Goal: Information Seeking & Learning: Ask a question

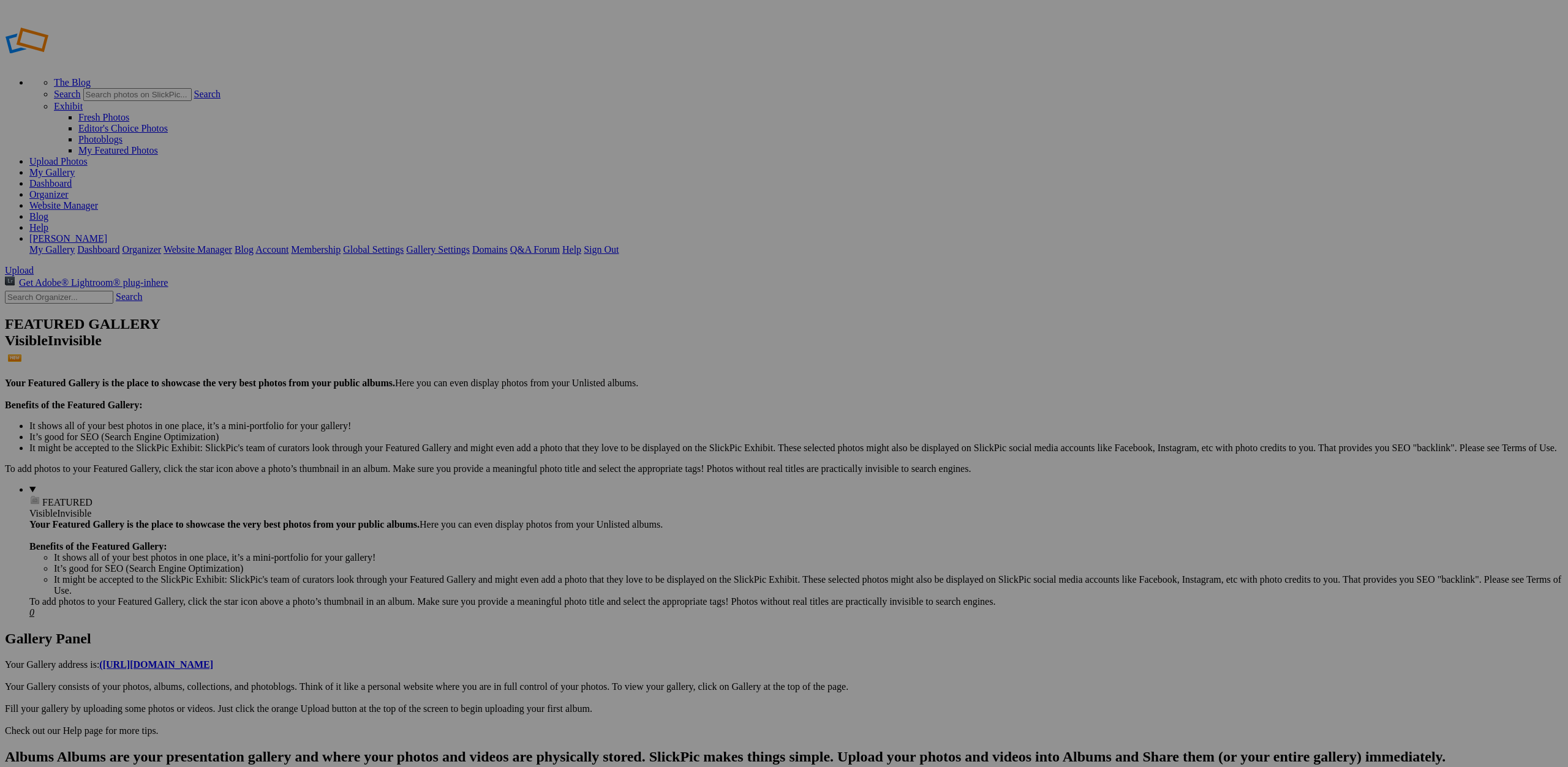
type input "Home Page"
click at [674, 445] on span "Create" at bounding box center [662, 450] width 26 height 10
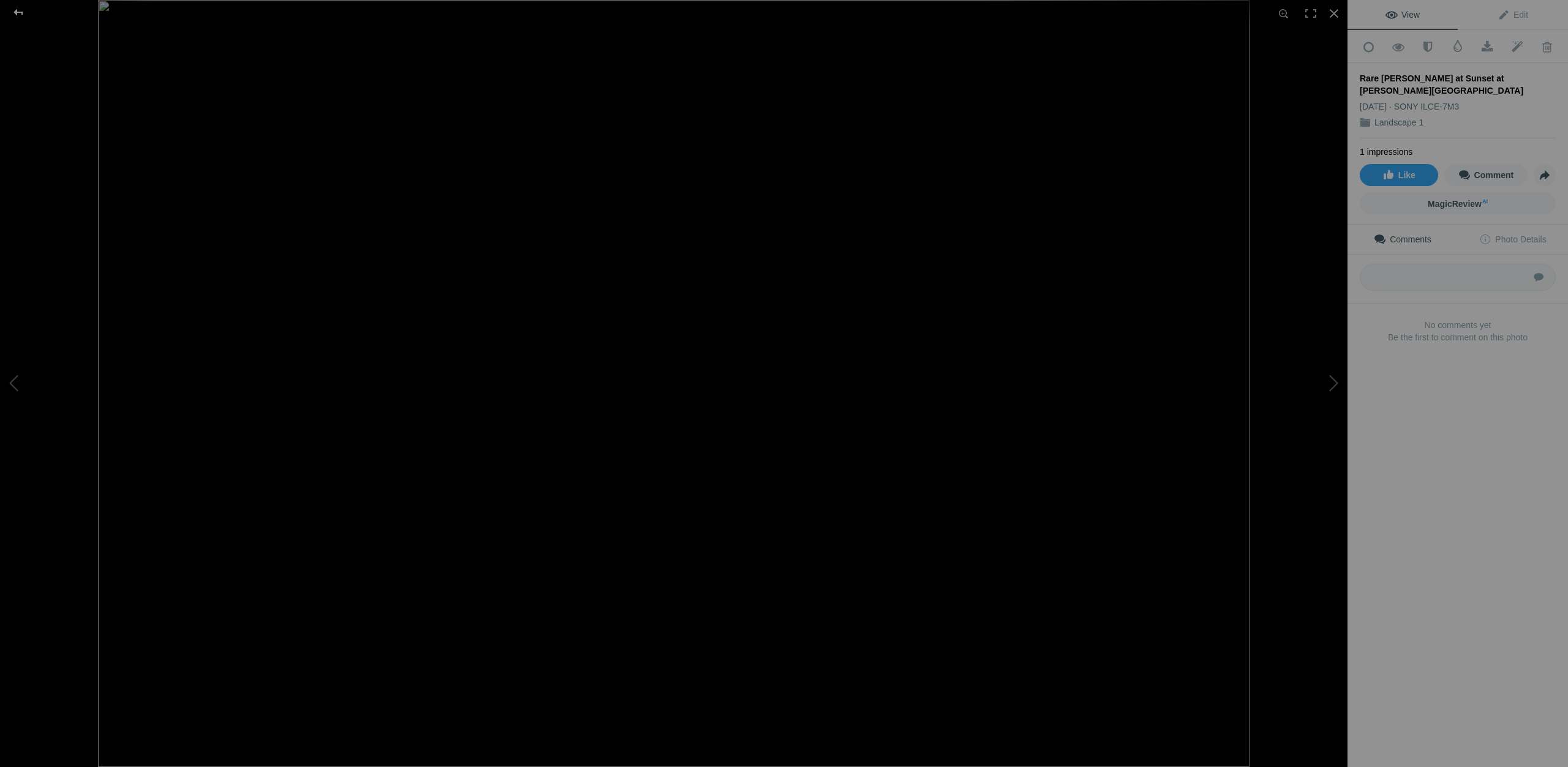
click at [16, 11] on div at bounding box center [18, 12] width 44 height 25
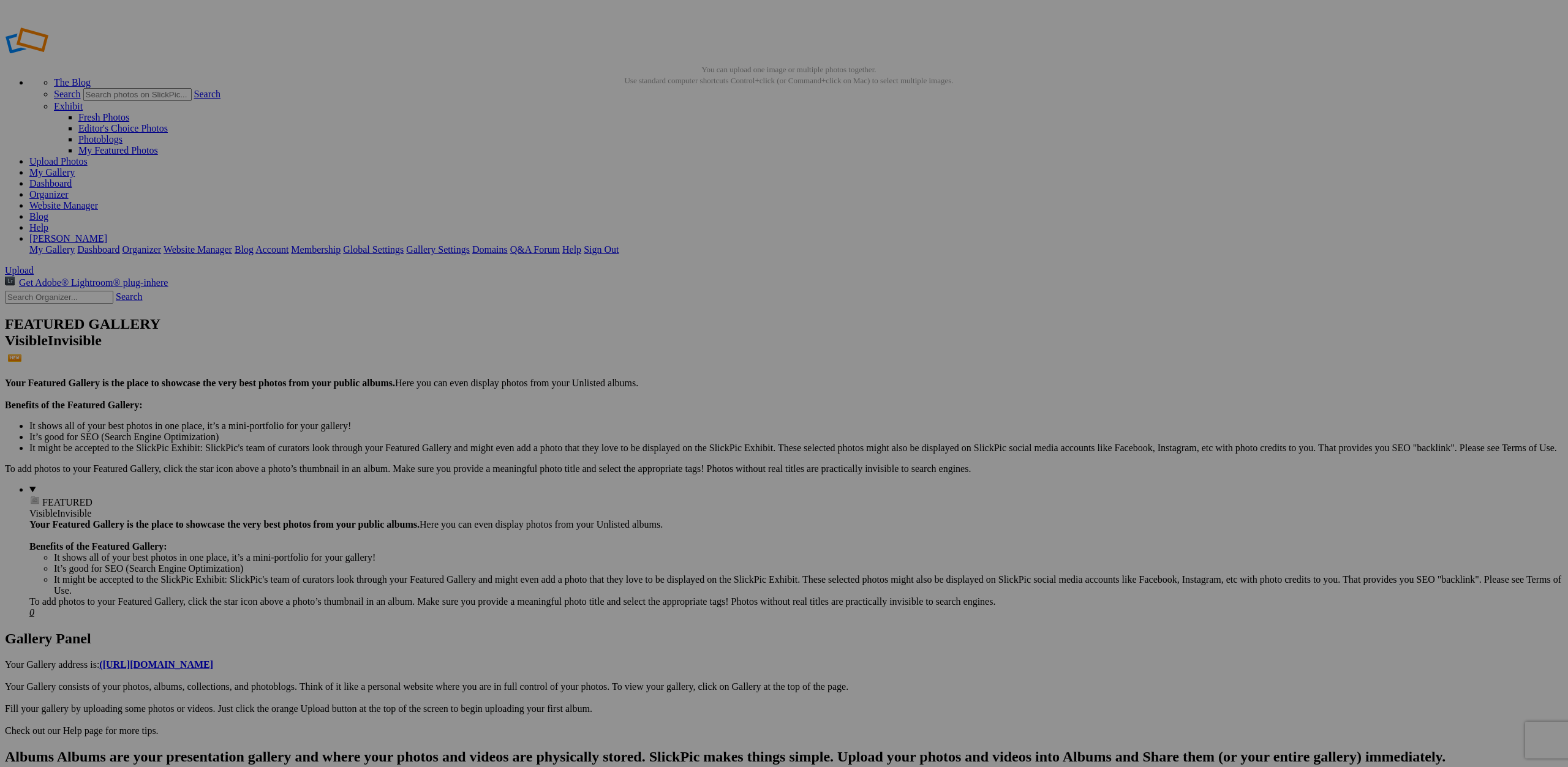
click at [622, 429] on span at bounding box center [622, 434] width 0 height 10
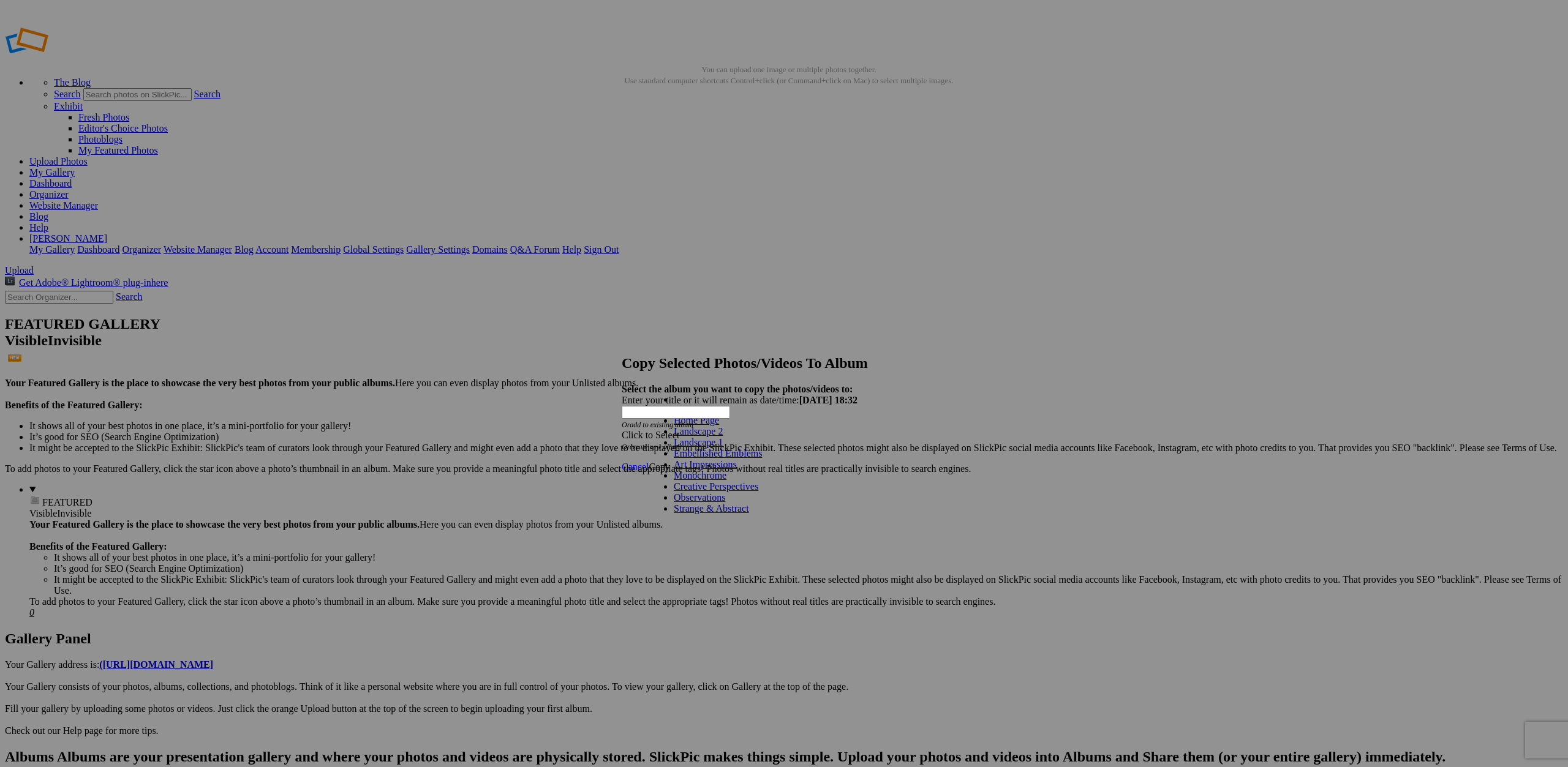
click at [720, 426] on link "Home Page" at bounding box center [696, 419] width 45 height 10
click at [670, 462] on span "Copy" at bounding box center [659, 466] width 21 height 10
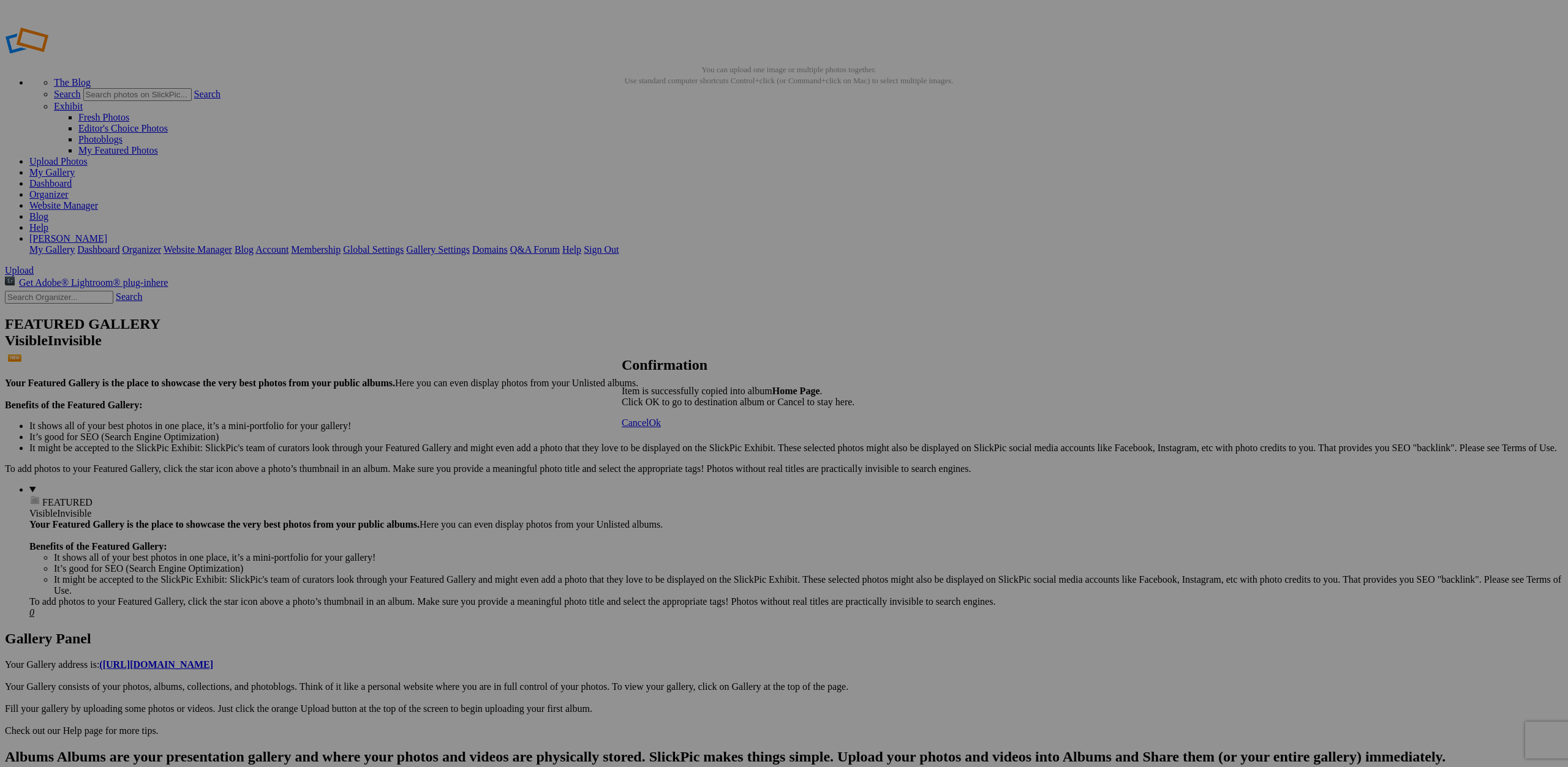
click at [661, 428] on span "Ok" at bounding box center [654, 422] width 12 height 10
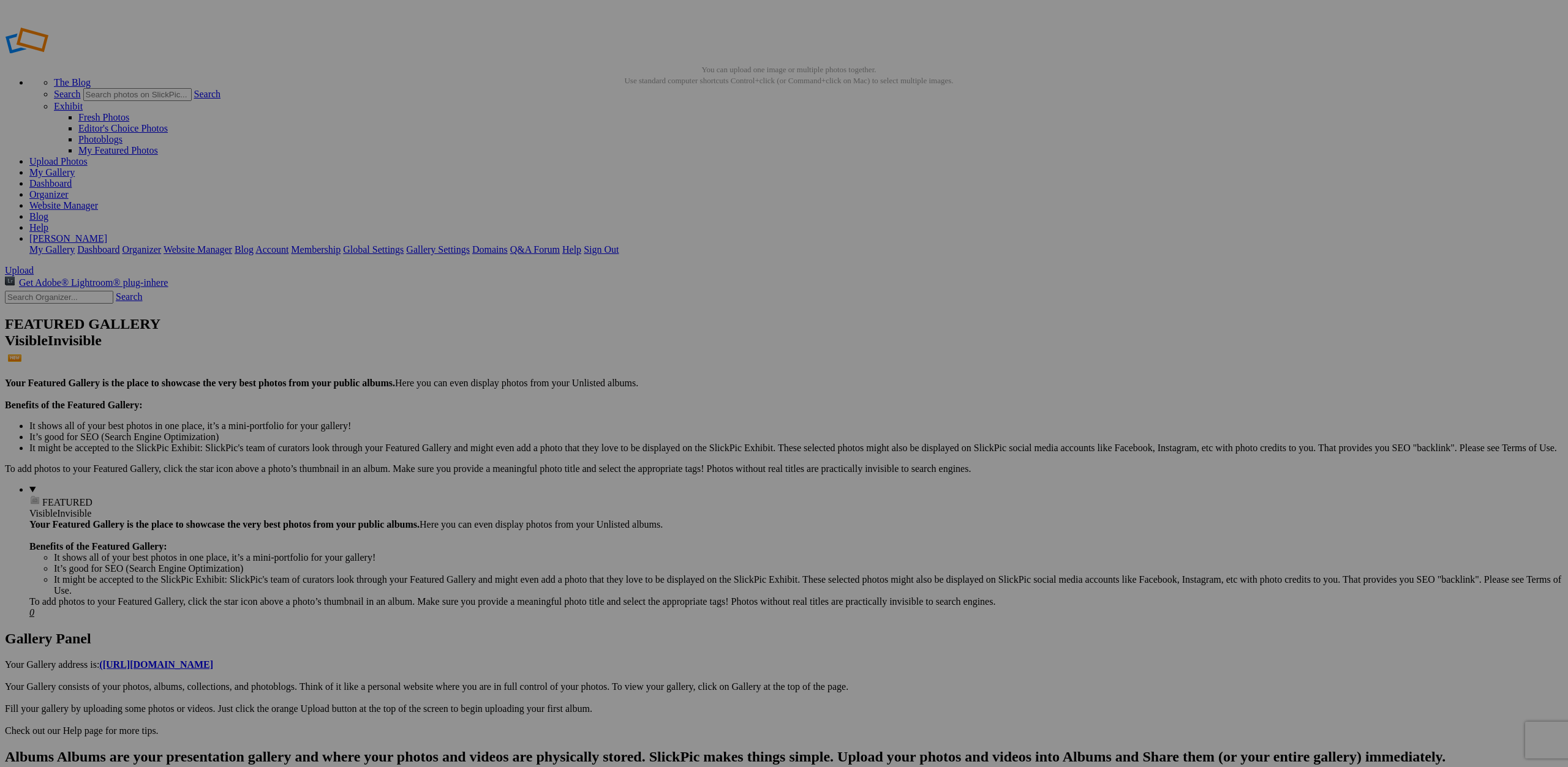
click at [716, 429] on div "Click to Select" at bounding box center [784, 435] width 325 height 11
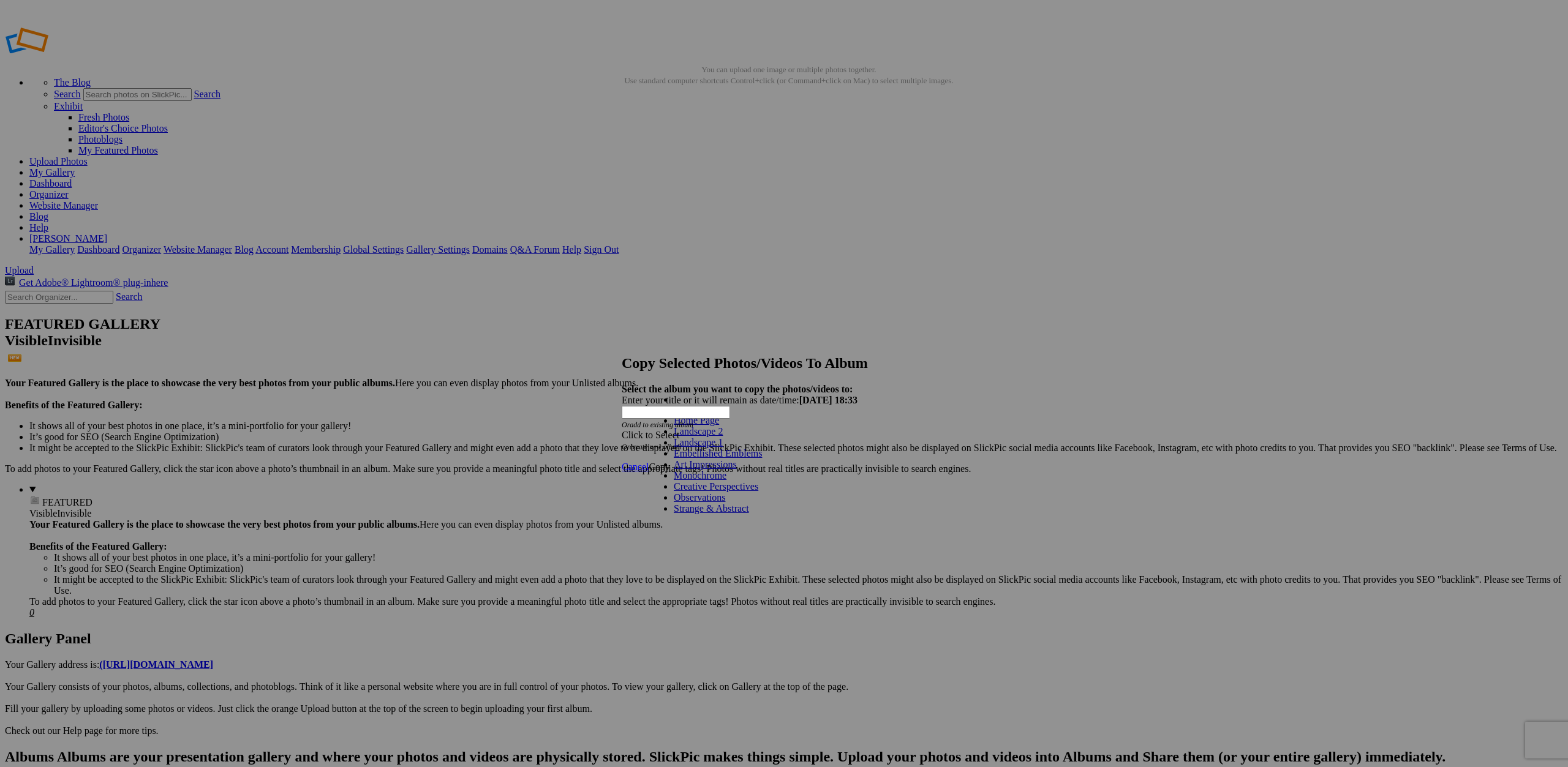
click at [707, 426] on link "Home Page" at bounding box center [696, 419] width 45 height 10
click at [670, 462] on span "Copy" at bounding box center [659, 466] width 21 height 10
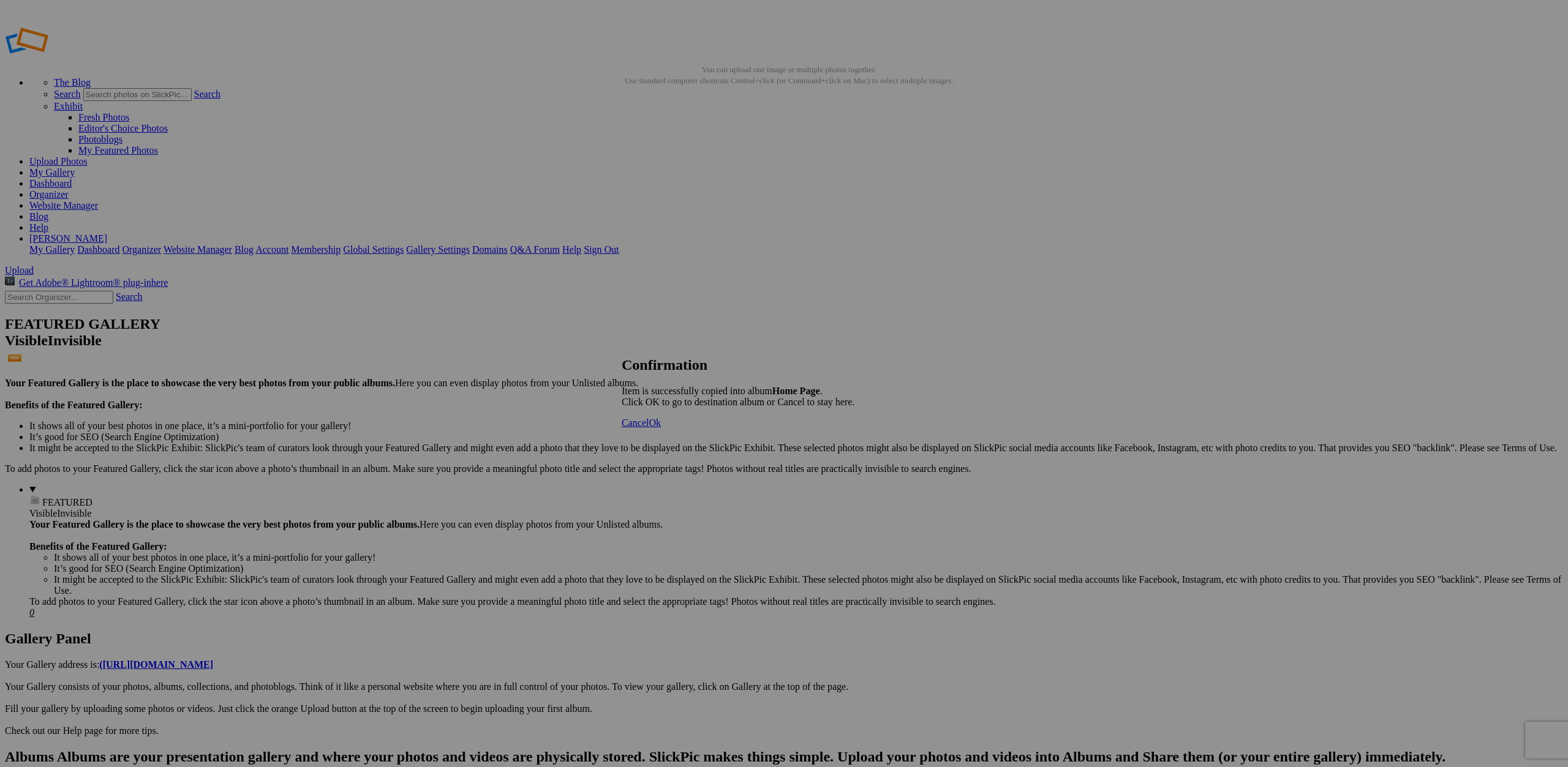
click at [661, 428] on span "Ok" at bounding box center [654, 422] width 12 height 10
click at [845, 429] on div "Click to Select" at bounding box center [784, 435] width 325 height 11
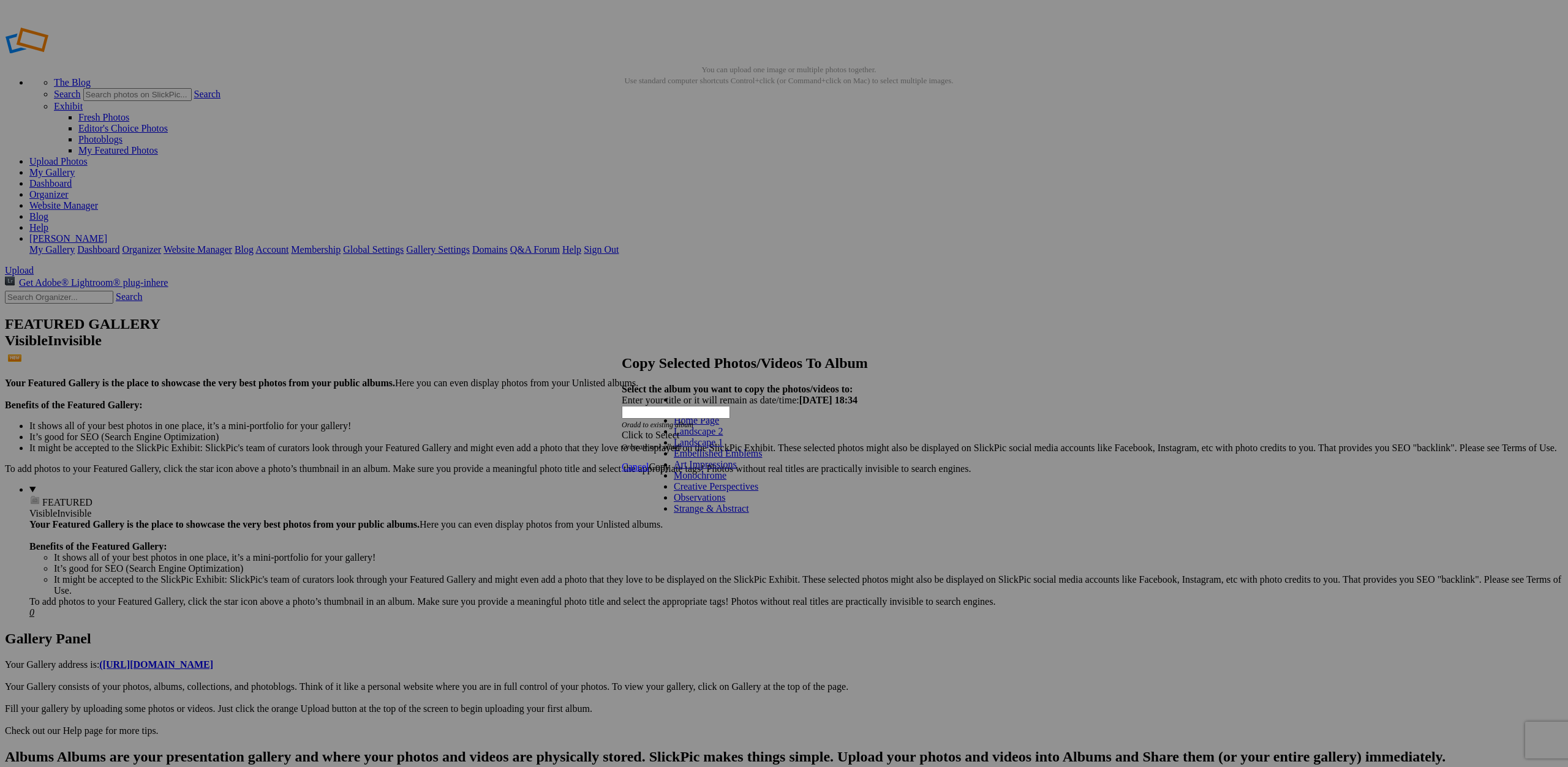
click at [720, 426] on link "Home Page" at bounding box center [696, 419] width 45 height 10
click at [670, 462] on span "Copy" at bounding box center [659, 466] width 21 height 10
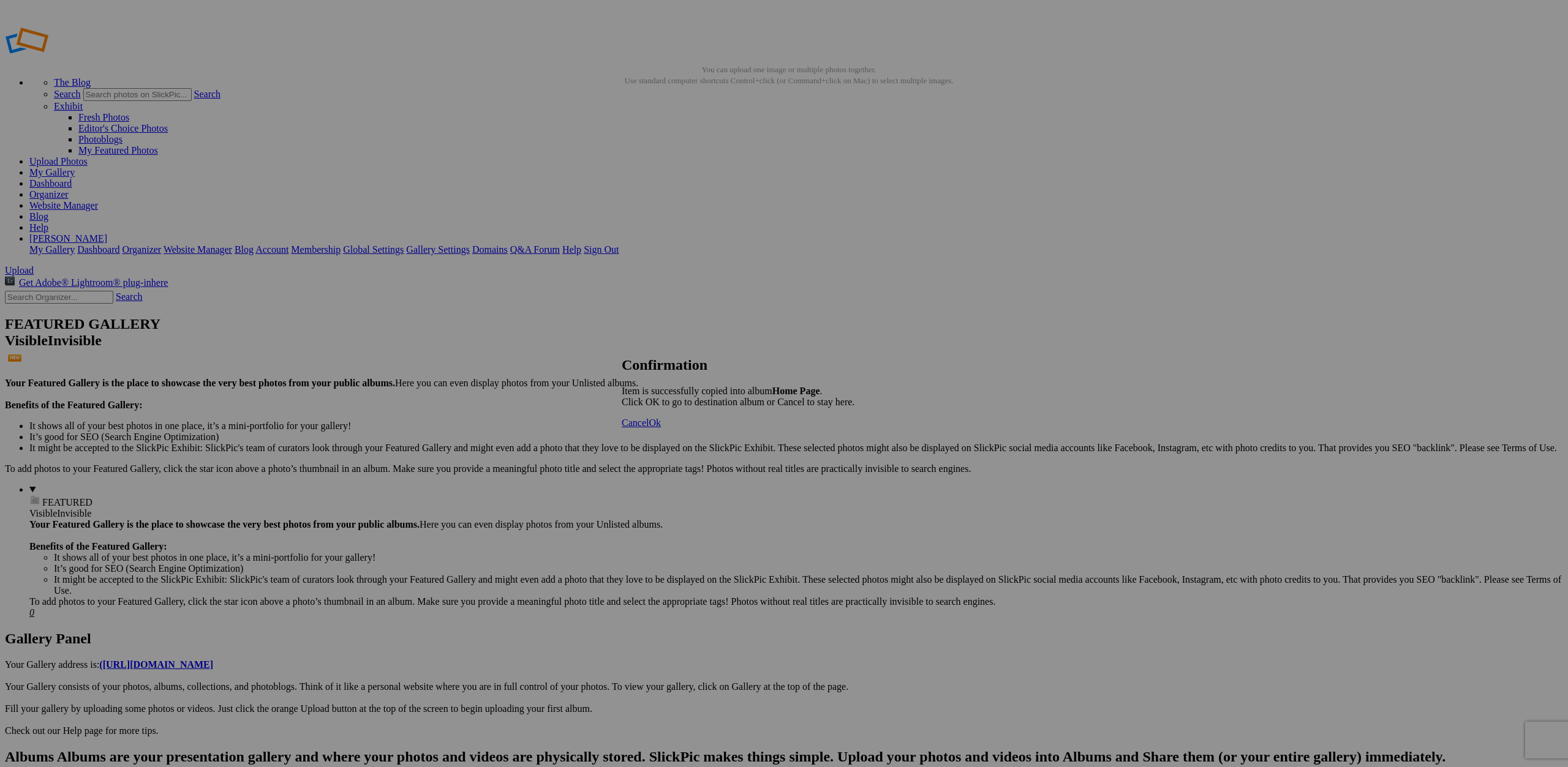
click at [661, 428] on span "Ok" at bounding box center [654, 422] width 12 height 10
click at [823, 429] on div "Click to Select" at bounding box center [784, 435] width 325 height 11
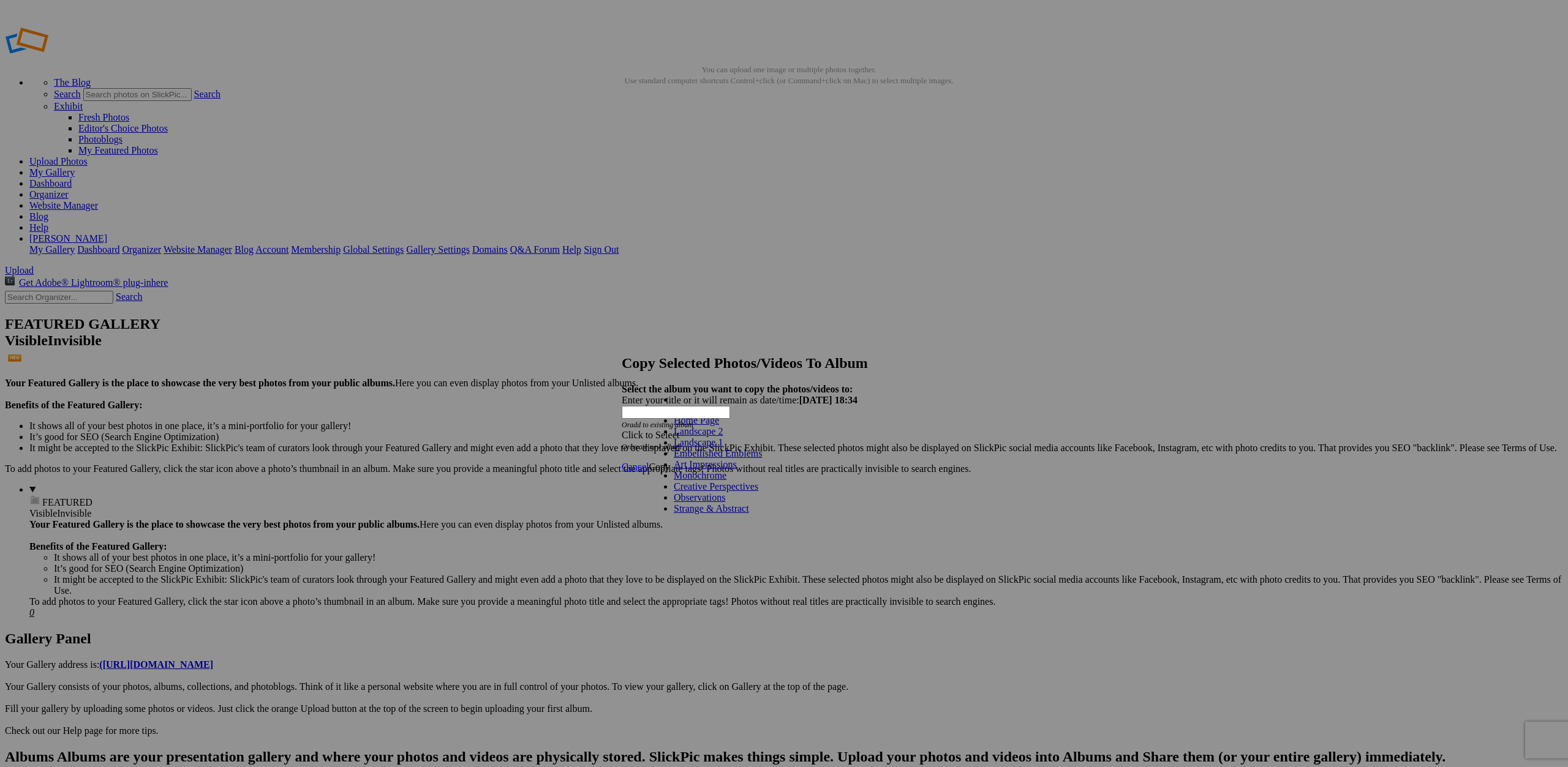
click at [720, 426] on link "Home Page" at bounding box center [696, 419] width 45 height 10
click at [670, 462] on span "Copy" at bounding box center [659, 466] width 21 height 10
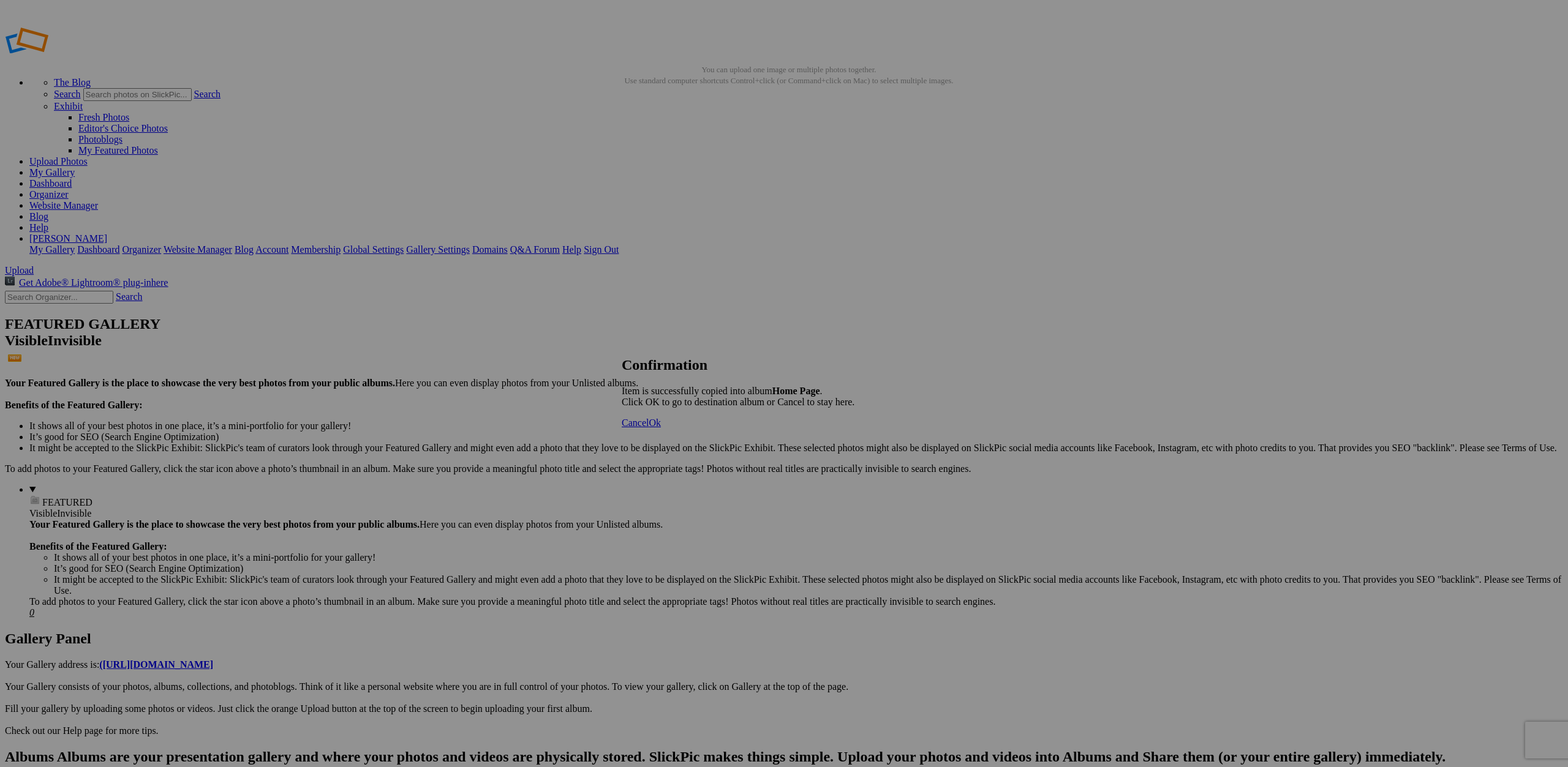
click at [661, 428] on span "Ok" at bounding box center [654, 422] width 12 height 10
click at [622, 429] on span at bounding box center [622, 434] width 0 height 10
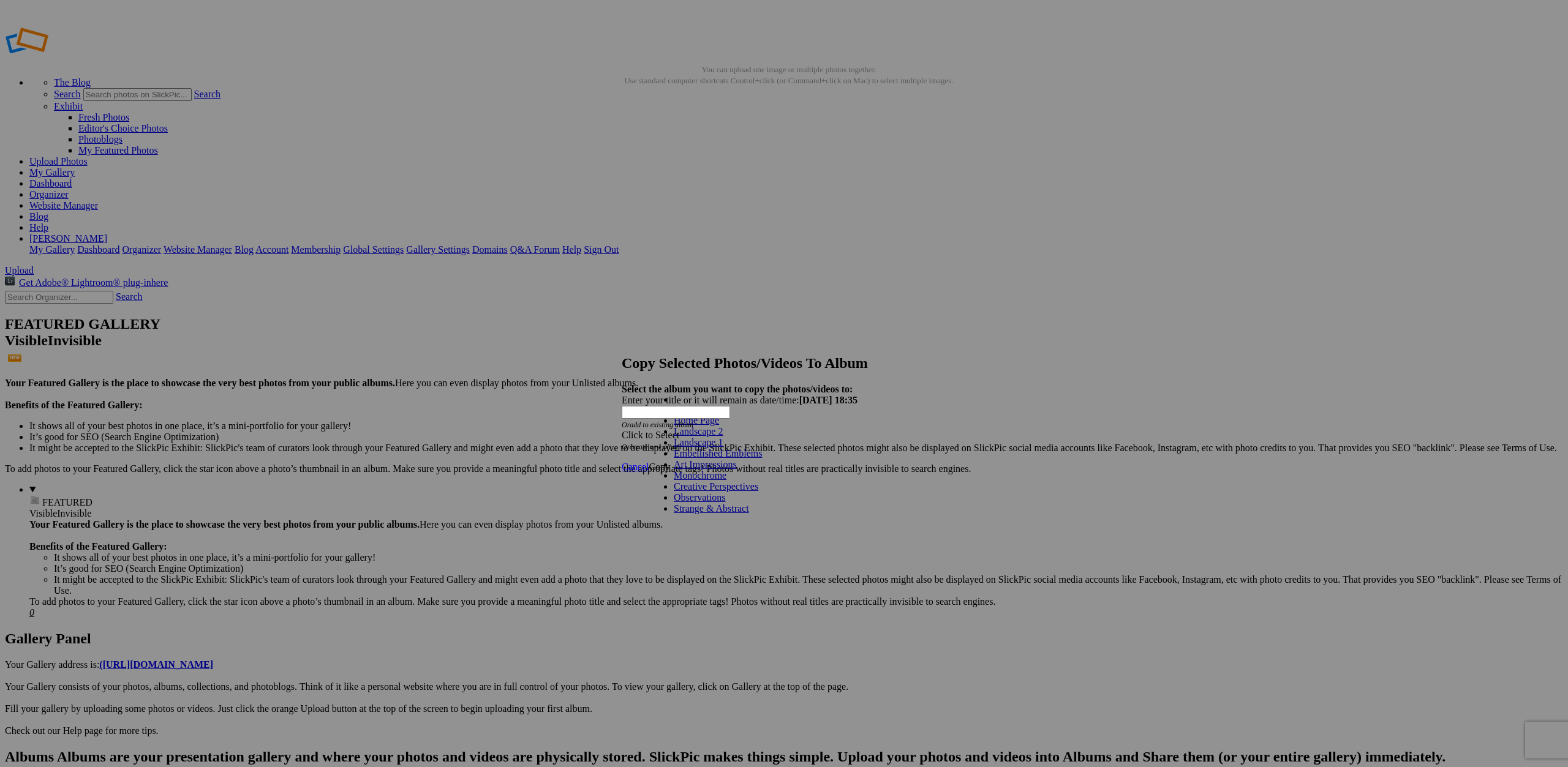
click at [720, 426] on link "Home Page" at bounding box center [696, 419] width 45 height 10
click at [670, 462] on span "Copy" at bounding box center [659, 466] width 21 height 10
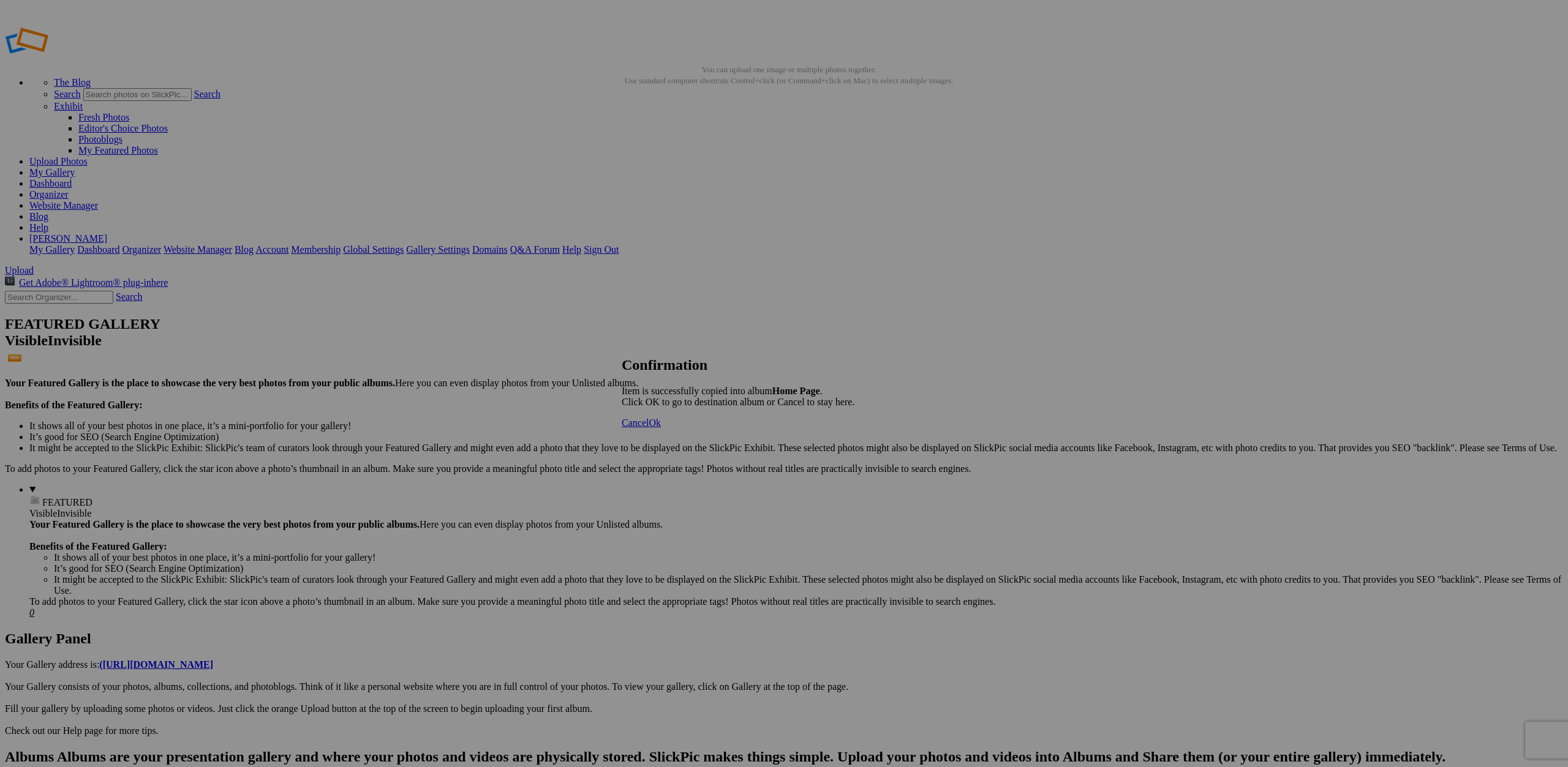
click at [661, 428] on span "Ok" at bounding box center [654, 422] width 12 height 10
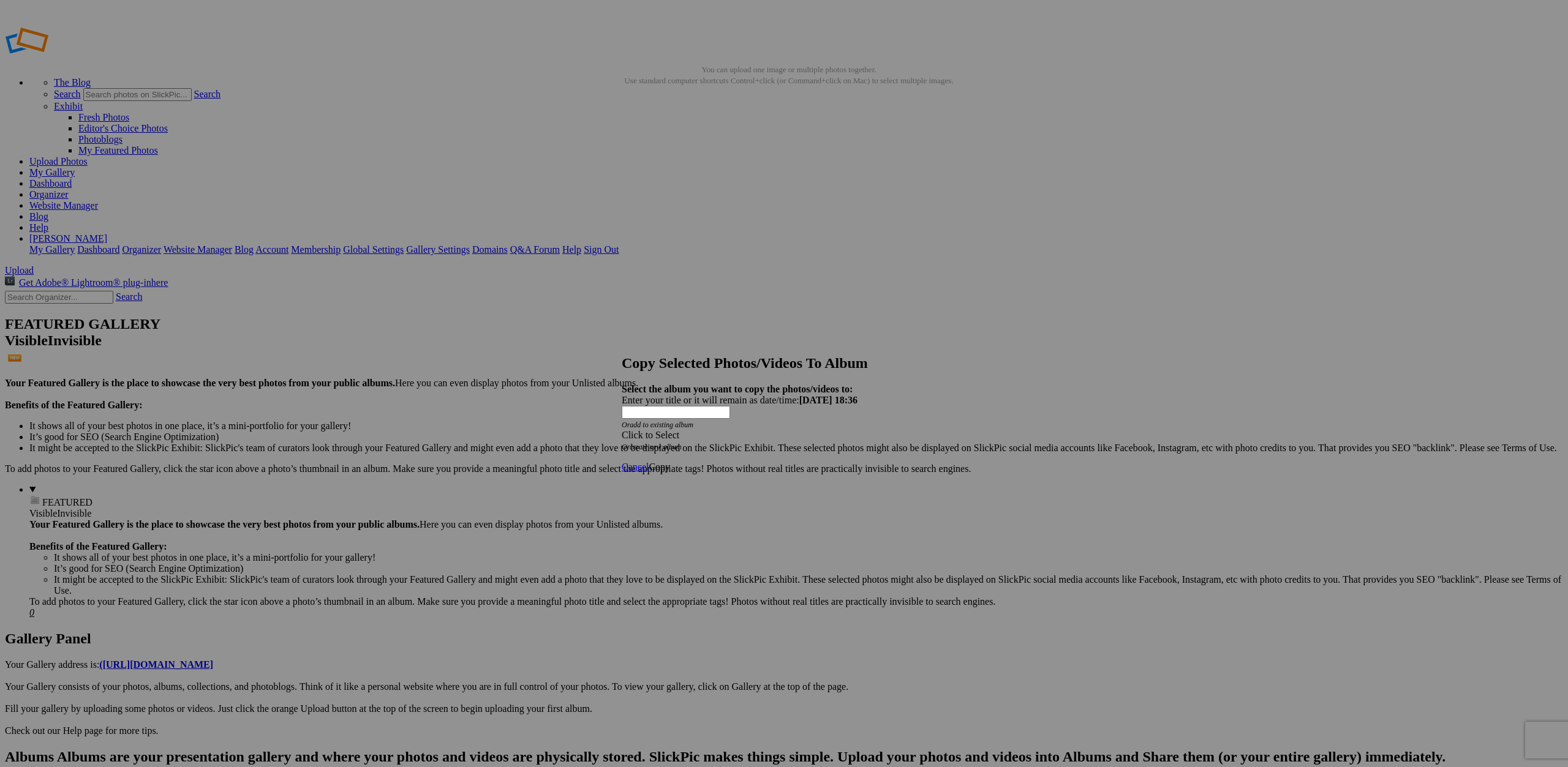
click at [794, 429] on div "Click to Select" at bounding box center [784, 435] width 325 height 11
click at [720, 426] on link "Home Page" at bounding box center [696, 419] width 45 height 10
click at [670, 462] on span "Copy" at bounding box center [659, 466] width 21 height 10
click at [661, 428] on span "Ok" at bounding box center [654, 422] width 12 height 10
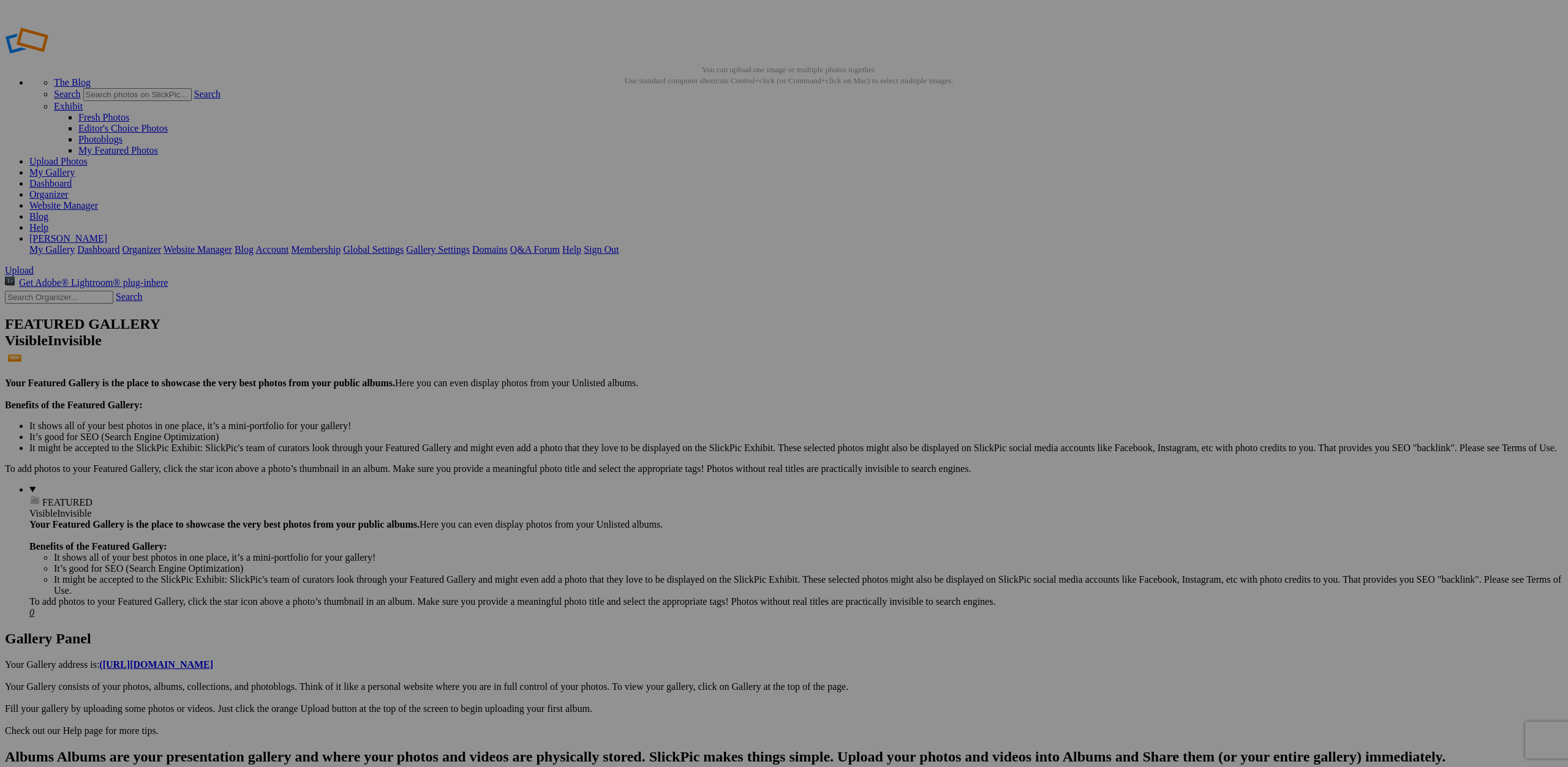
click at [840, 429] on div "Click to Select" at bounding box center [784, 435] width 325 height 11
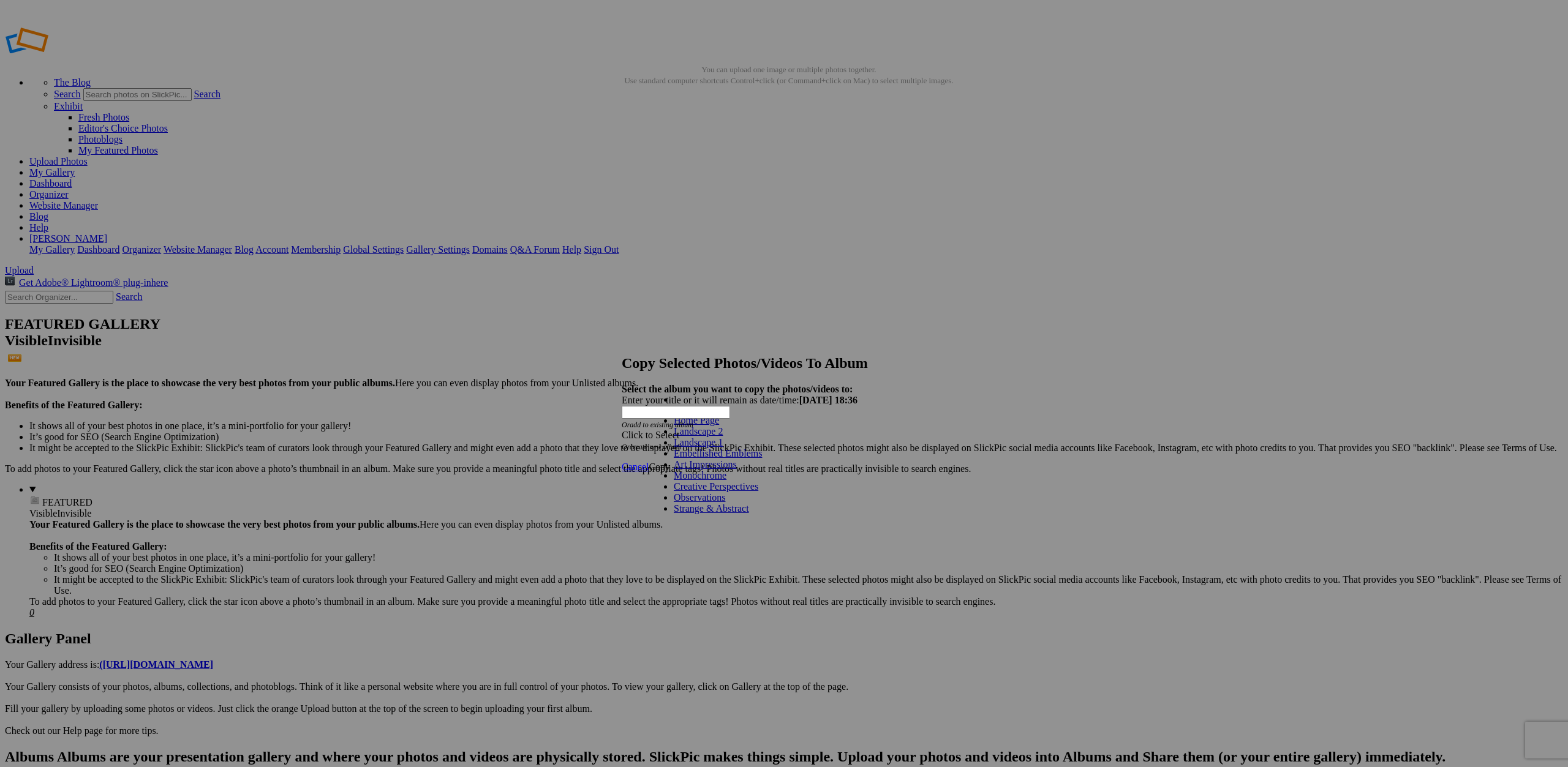
click at [720, 425] on link "Home Page" at bounding box center [696, 419] width 45 height 10
click at [670, 462] on span "Copy" at bounding box center [659, 466] width 21 height 10
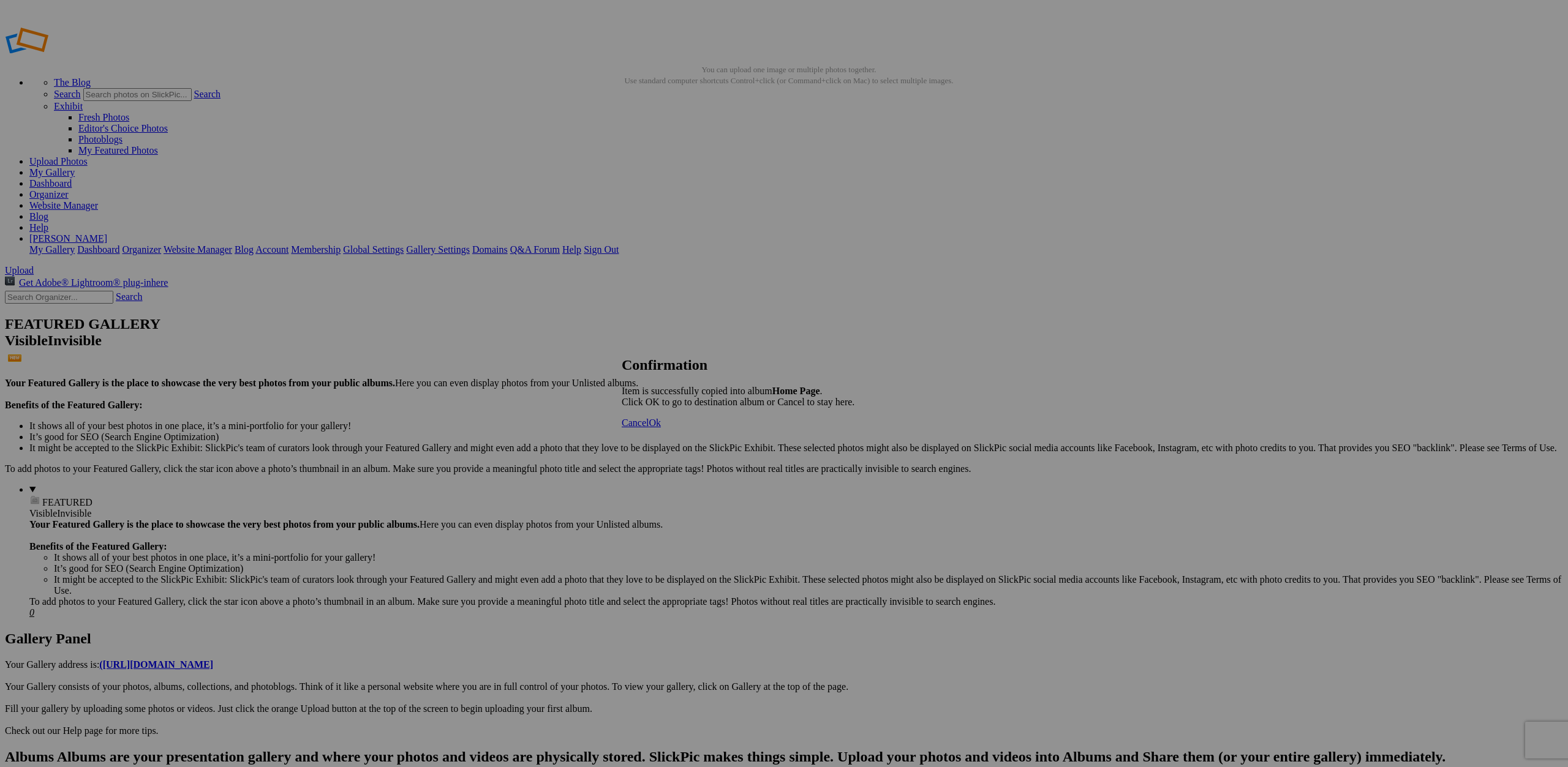
click at [661, 428] on span "Ok" at bounding box center [654, 422] width 12 height 10
drag, startPoint x: 449, startPoint y: 188, endPoint x: 329, endPoint y: 167, distance: 121.8
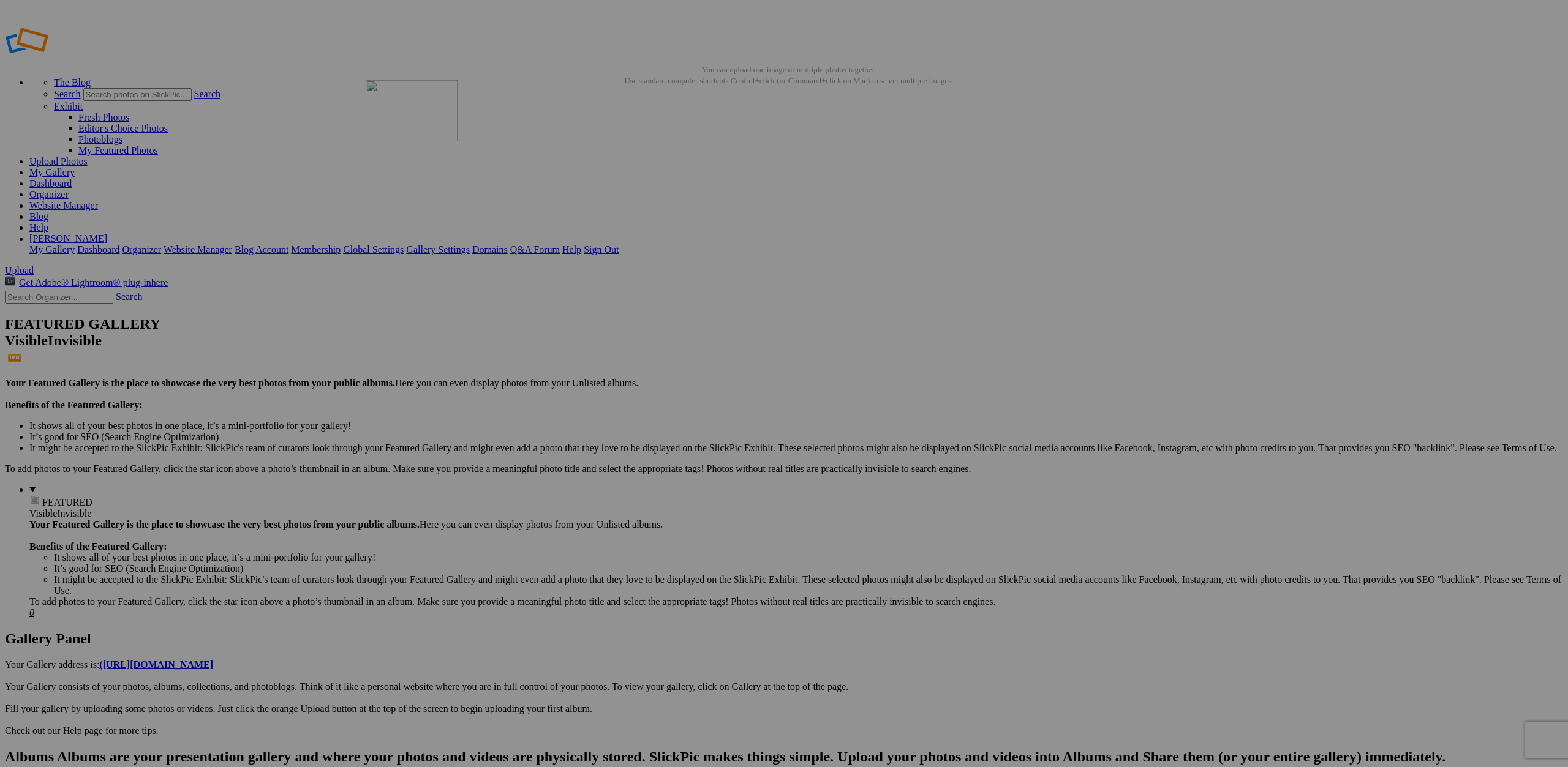
drag, startPoint x: 1010, startPoint y: 196, endPoint x: 542, endPoint y: 168, distance: 468.8
drag, startPoint x: 1017, startPoint y: 187, endPoint x: 647, endPoint y: 168, distance: 370.5
click at [98, 200] on link "Website Manager" at bounding box center [63, 205] width 69 height 10
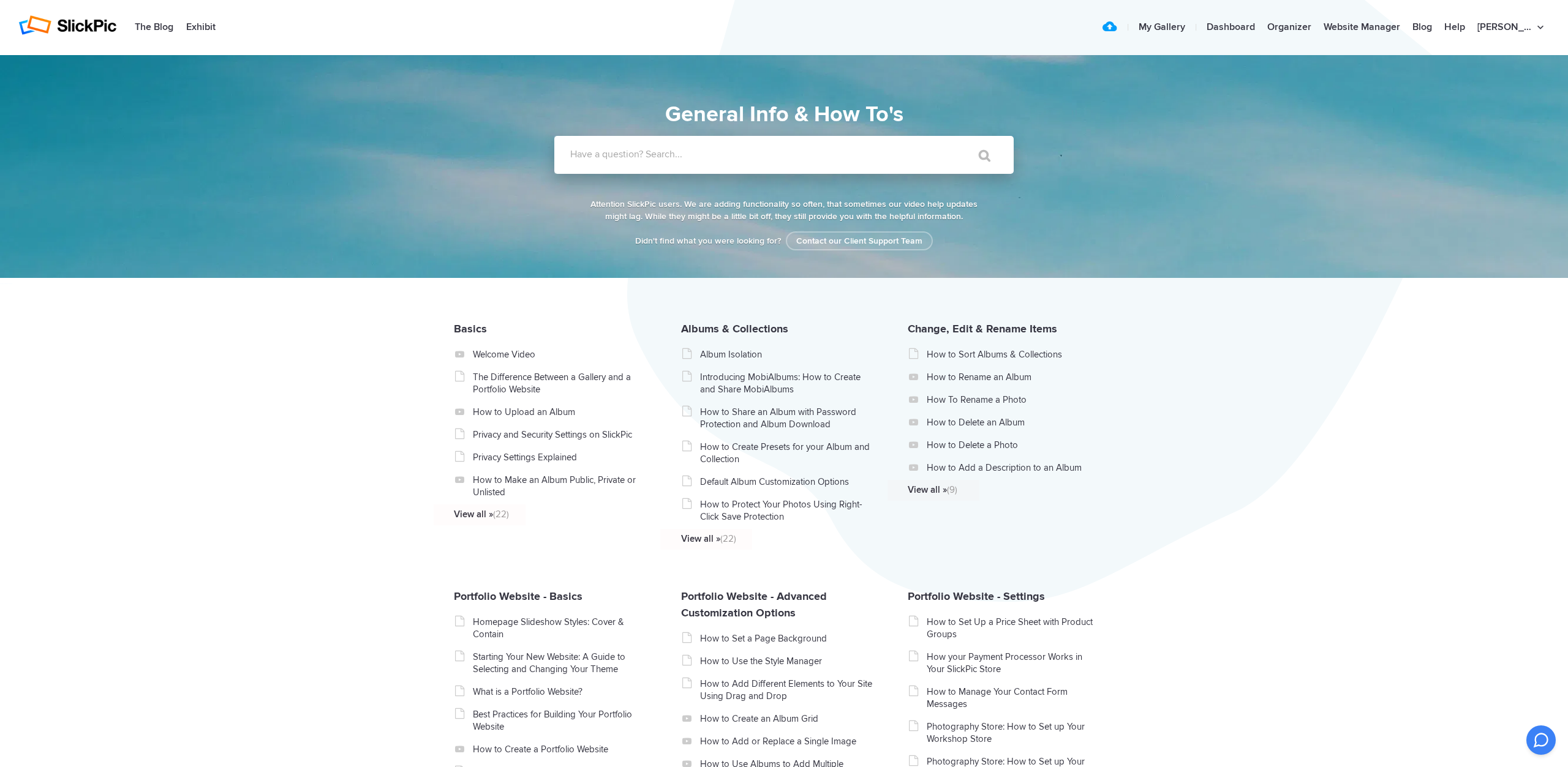
click at [635, 158] on label "Have a question? Search..." at bounding box center [800, 154] width 459 height 12
click at [635, 158] on input "Have a question? Search..." at bounding box center [759, 155] width 409 height 38
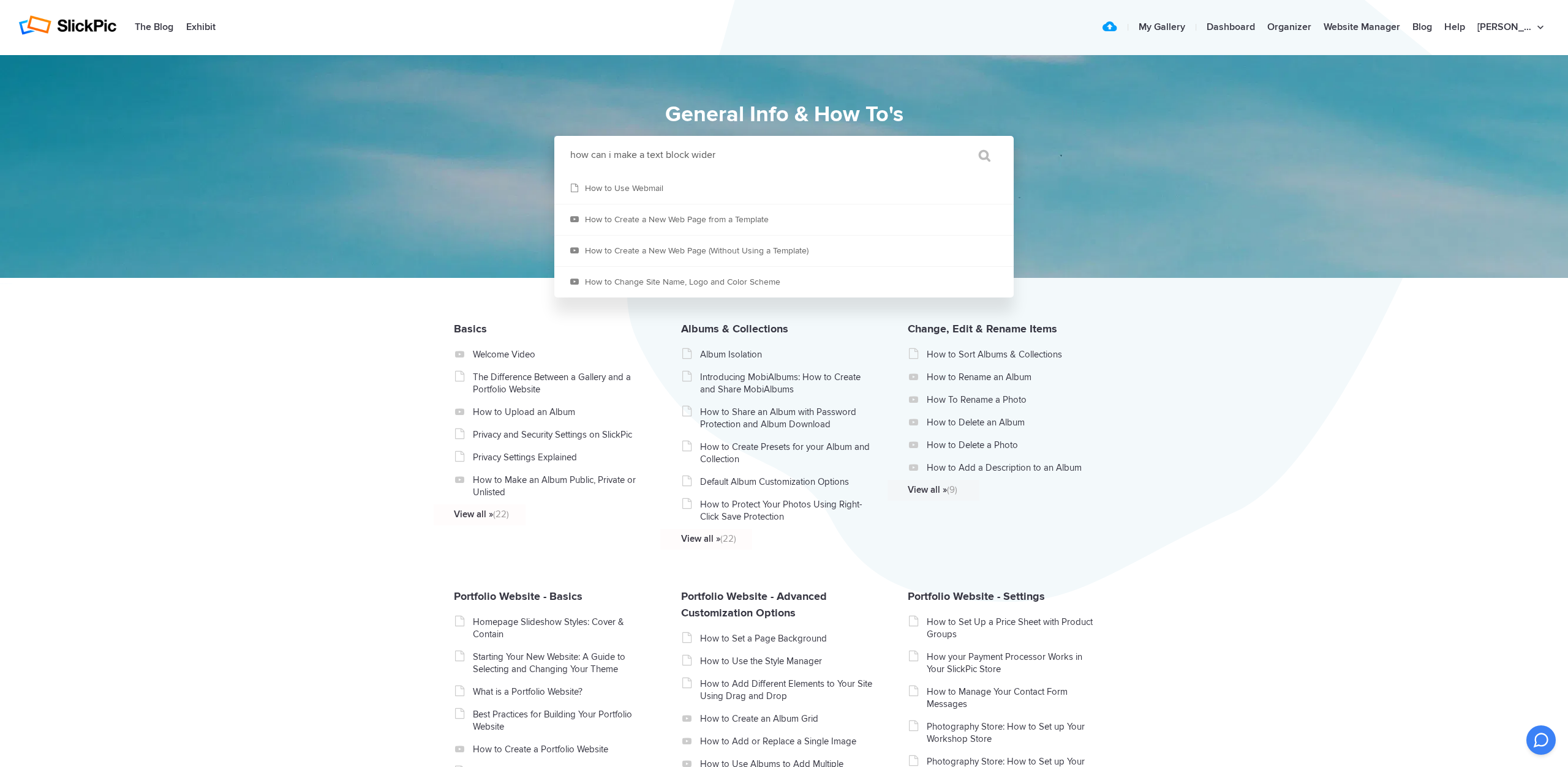
type input "how can i make a text block wider"
click at [953, 141] on input "" at bounding box center [979, 155] width 52 height 29
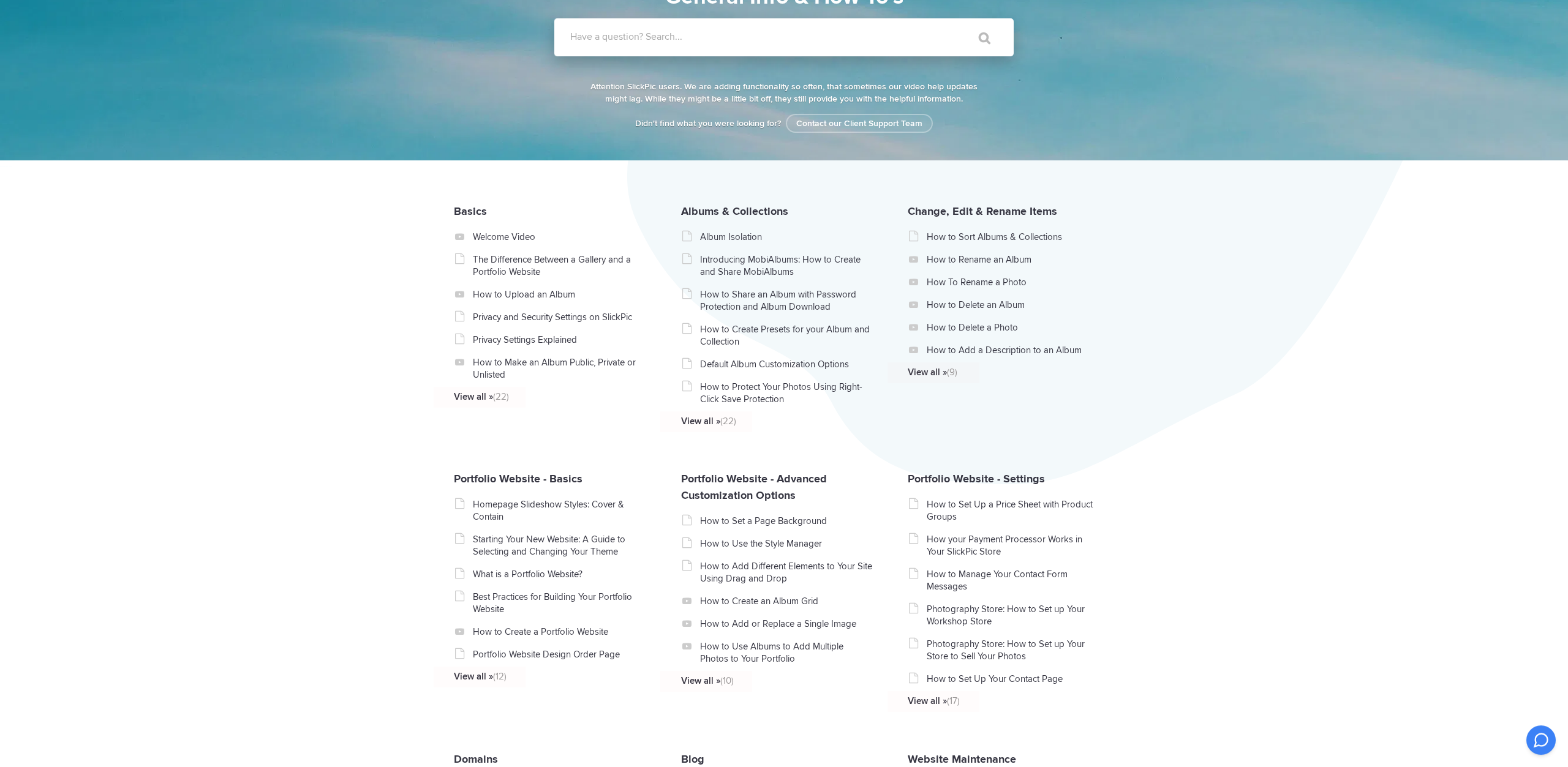
scroll to position [91, 0]
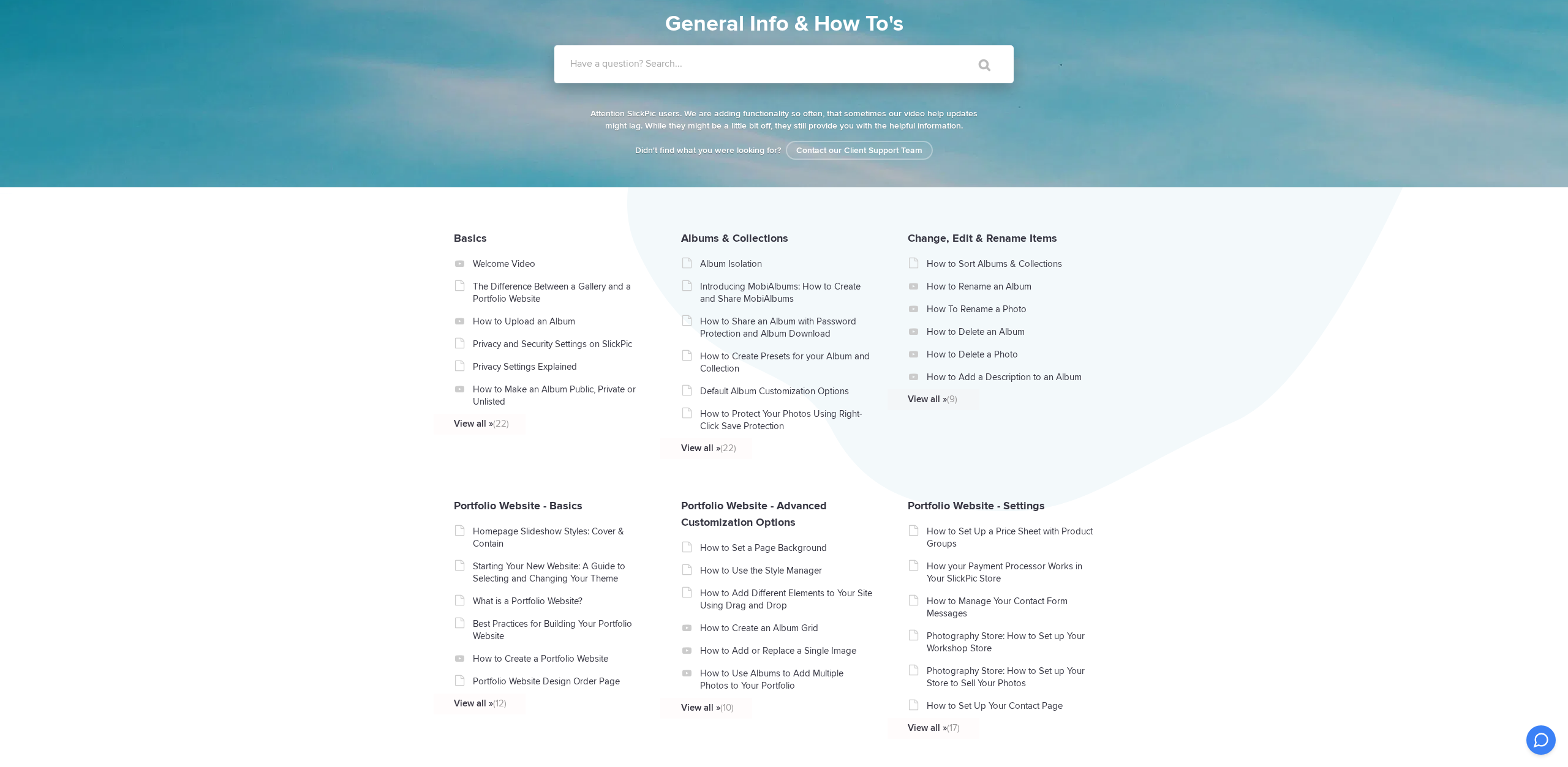
click at [626, 64] on label "Have a question? Search..." at bounding box center [800, 63] width 459 height 12
click at [626, 64] on input "Have a question? Search..." at bounding box center [759, 63] width 409 height 38
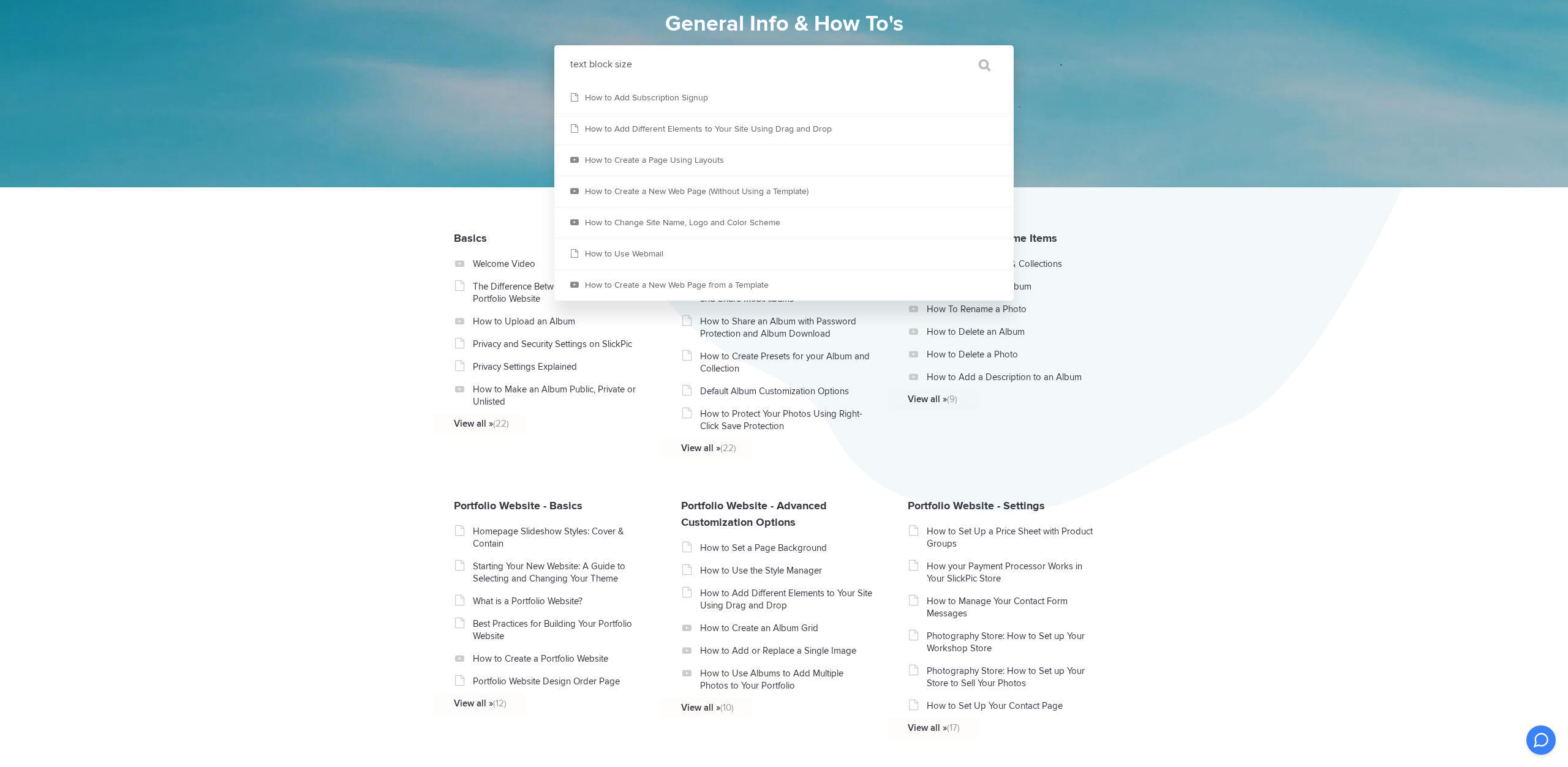
type input "text block size"
click at [953, 51] on input "" at bounding box center [979, 65] width 52 height 29
